Goal: Task Accomplishment & Management: Use online tool/utility

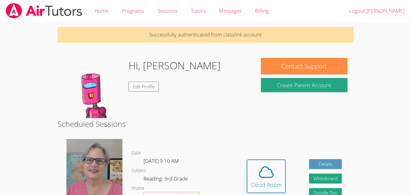
scroll to position [42, 0]
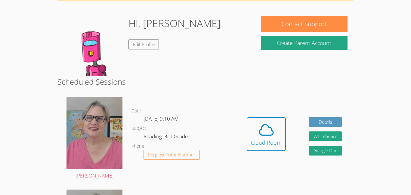
click at [269, 154] on link "Cloud Room" at bounding box center [266, 136] width 39 height 38
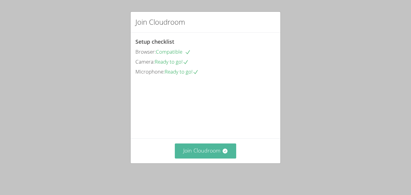
click at [231, 152] on button "Join Cloudroom" at bounding box center [206, 150] width 62 height 15
